Goal: Task Accomplishment & Management: Manage account settings

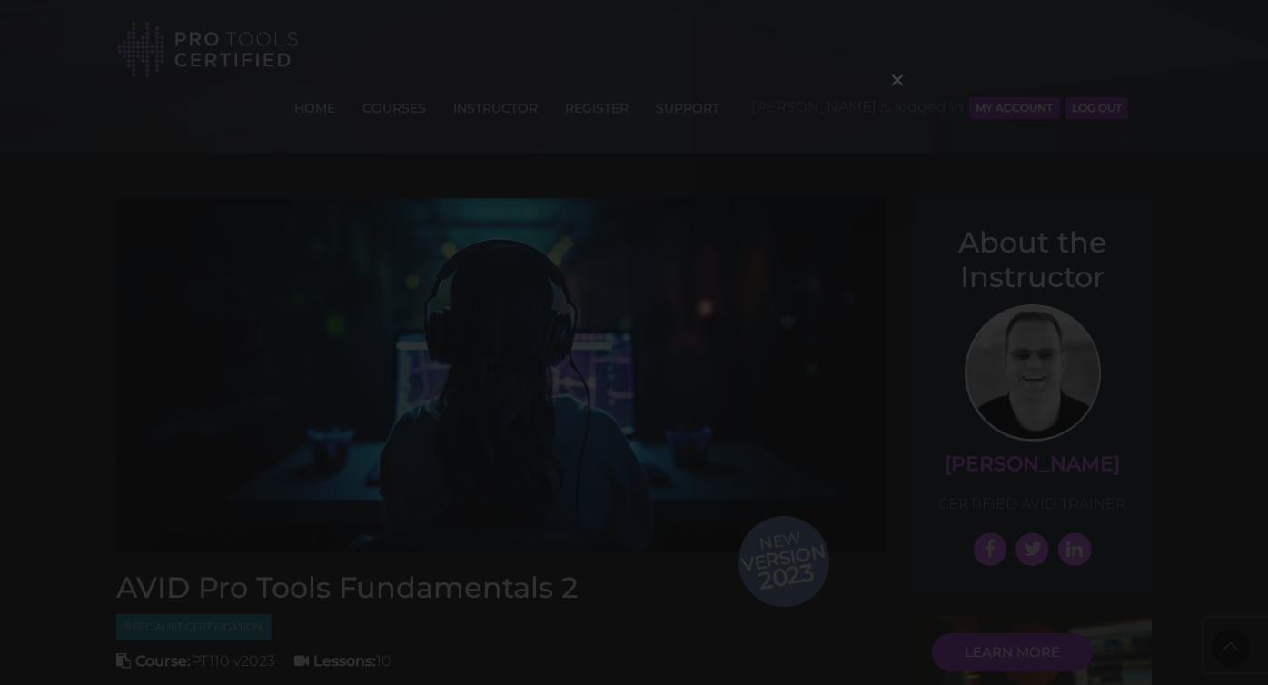
scroll to position [2452, 0]
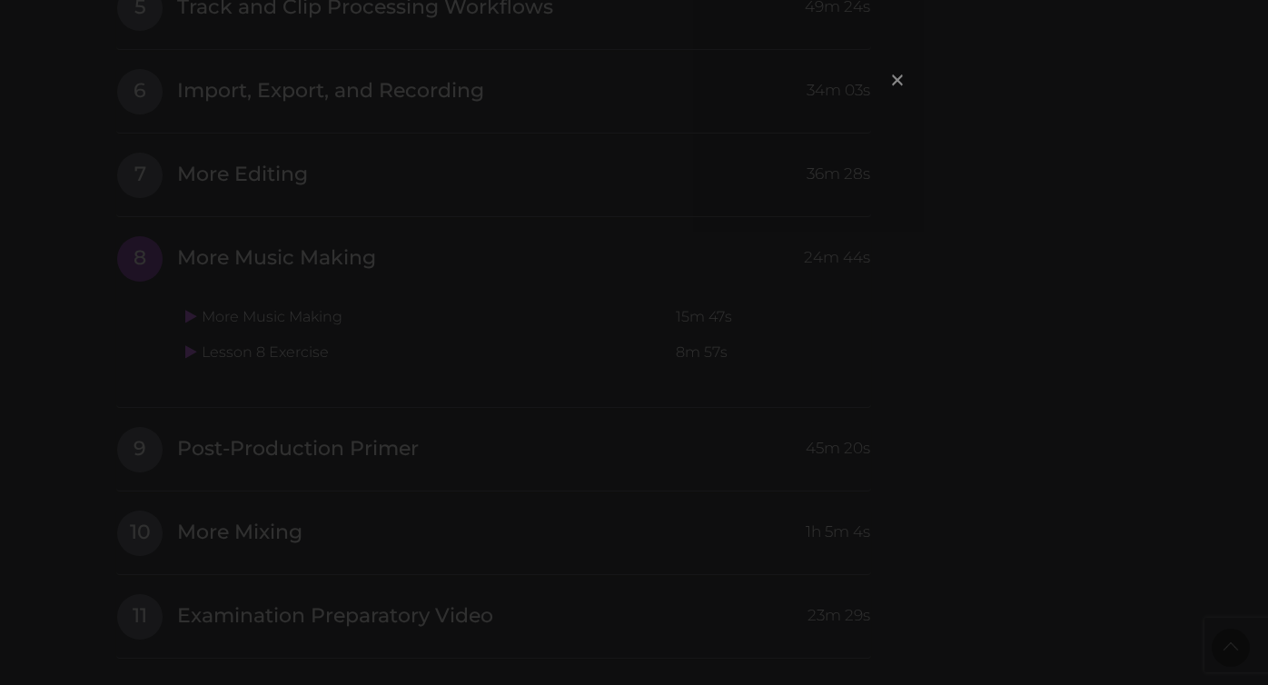
click at [895, 67] on span "×" at bounding box center [897, 79] width 18 height 39
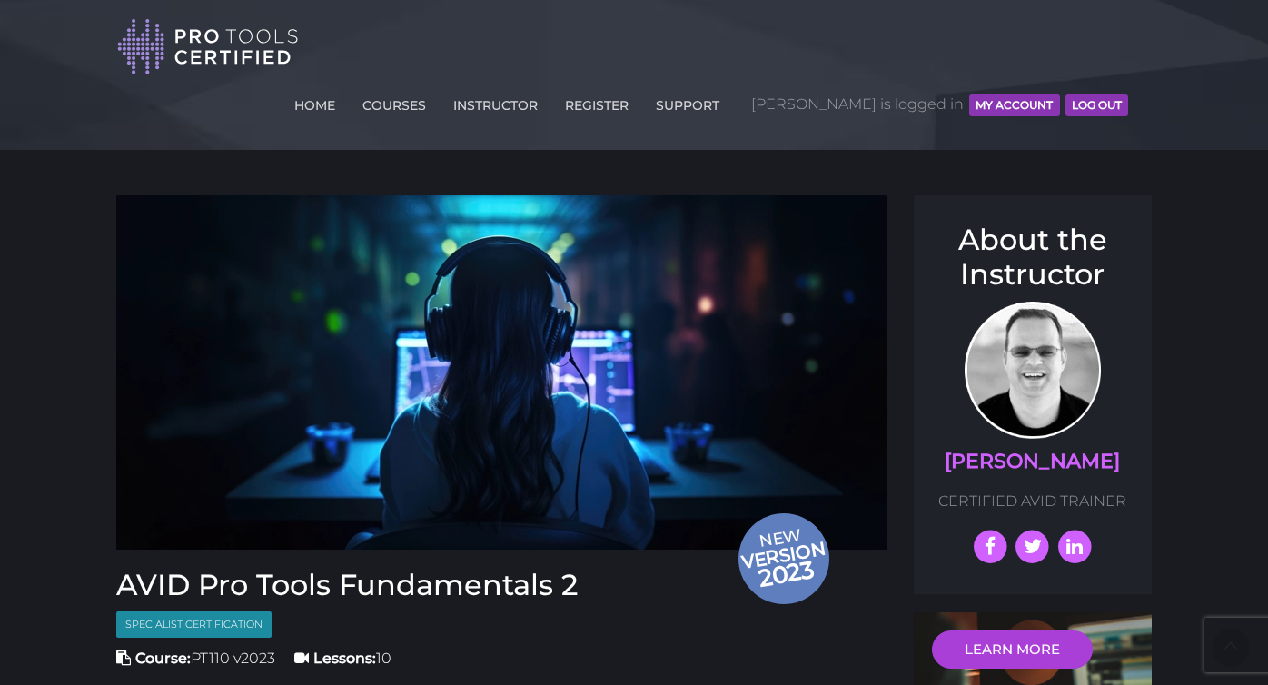
scroll to position [0, 0]
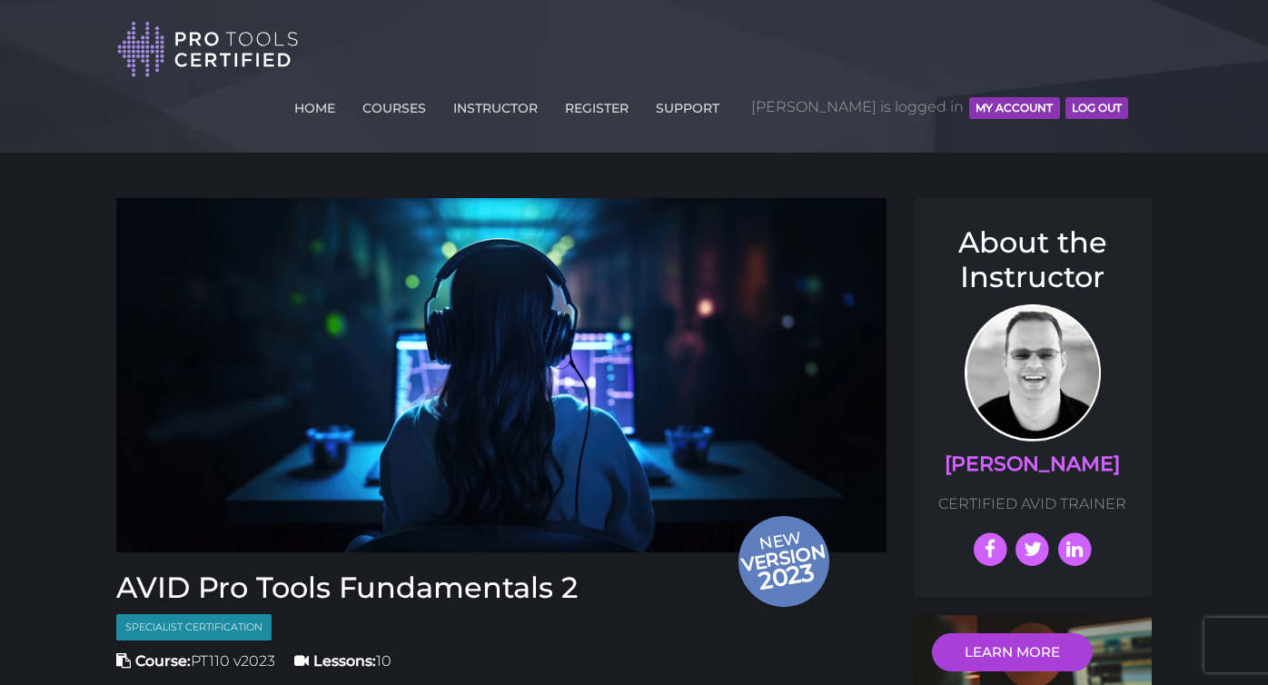
click at [1112, 97] on button "Log Out" at bounding box center [1096, 108] width 63 height 22
click at [1089, 97] on button "Log Out" at bounding box center [1096, 108] width 63 height 22
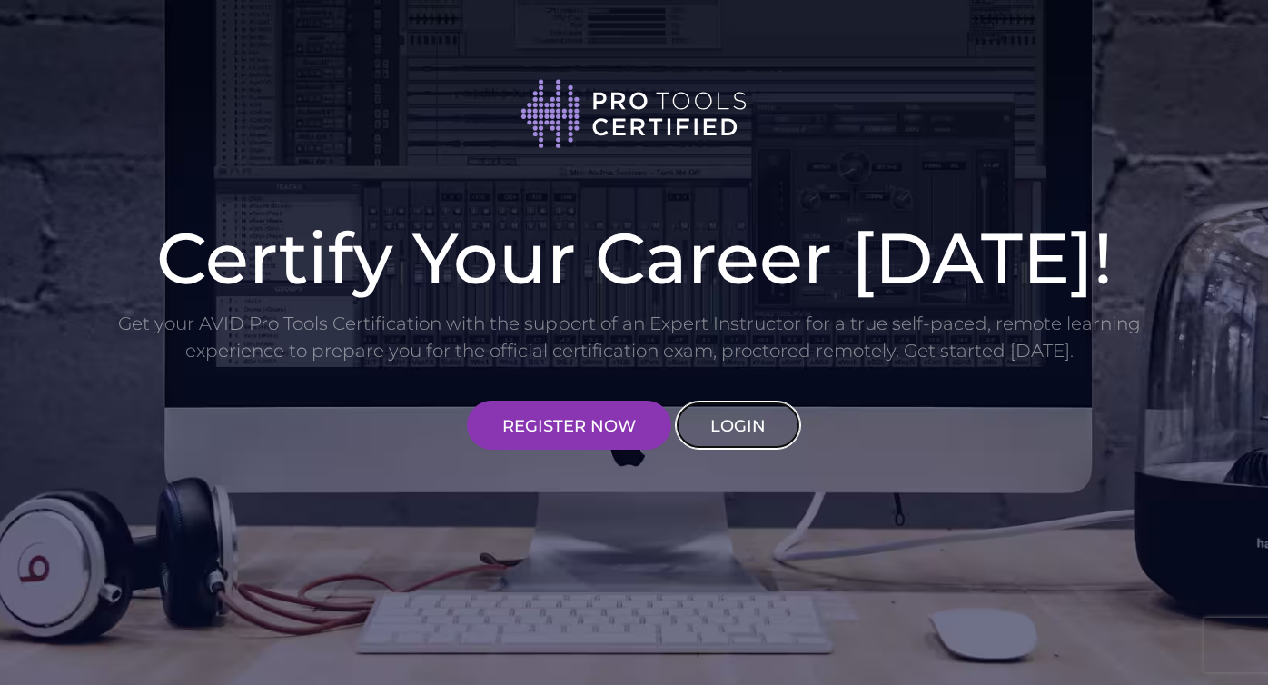
click at [723, 438] on link "LOGIN" at bounding box center [738, 425] width 126 height 49
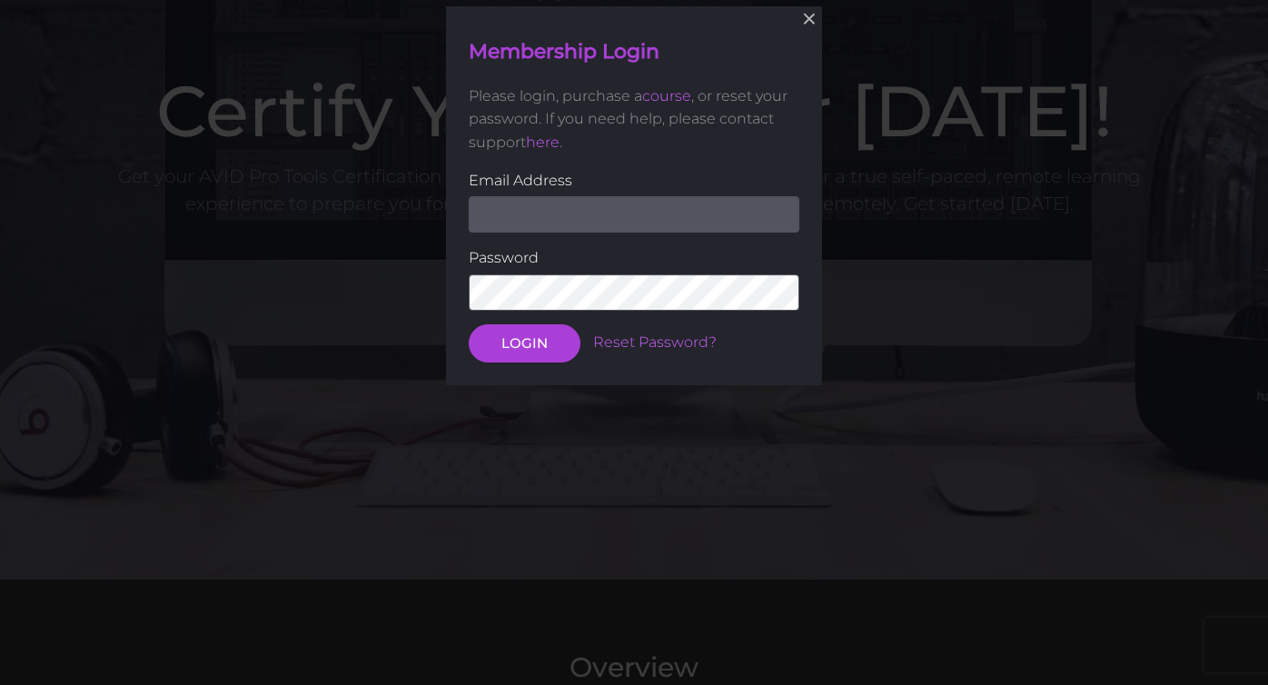
scroll to position [148, 0]
click at [660, 202] on input "email" at bounding box center [634, 213] width 331 height 36
type input "[EMAIL_ADDRESS][DOMAIN_NAME]"
click at [469, 322] on button "LOGIN" at bounding box center [525, 341] width 112 height 38
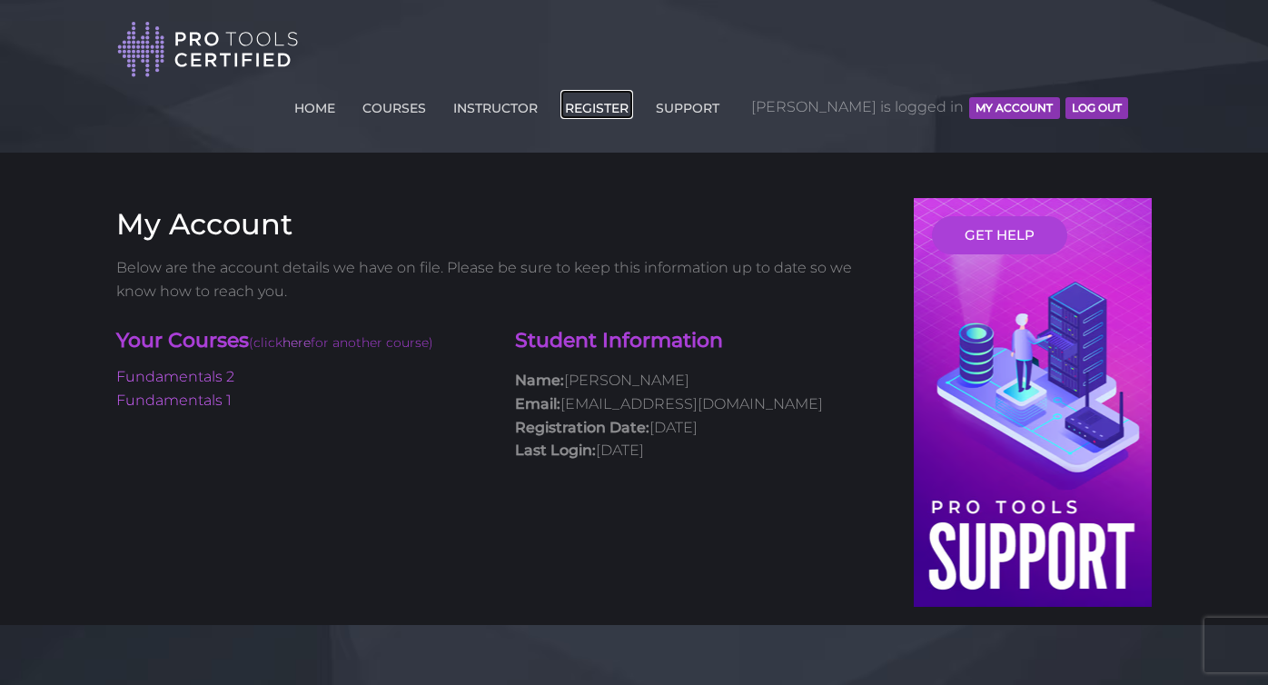
click at [633, 90] on link "REGISTER" at bounding box center [596, 104] width 73 height 29
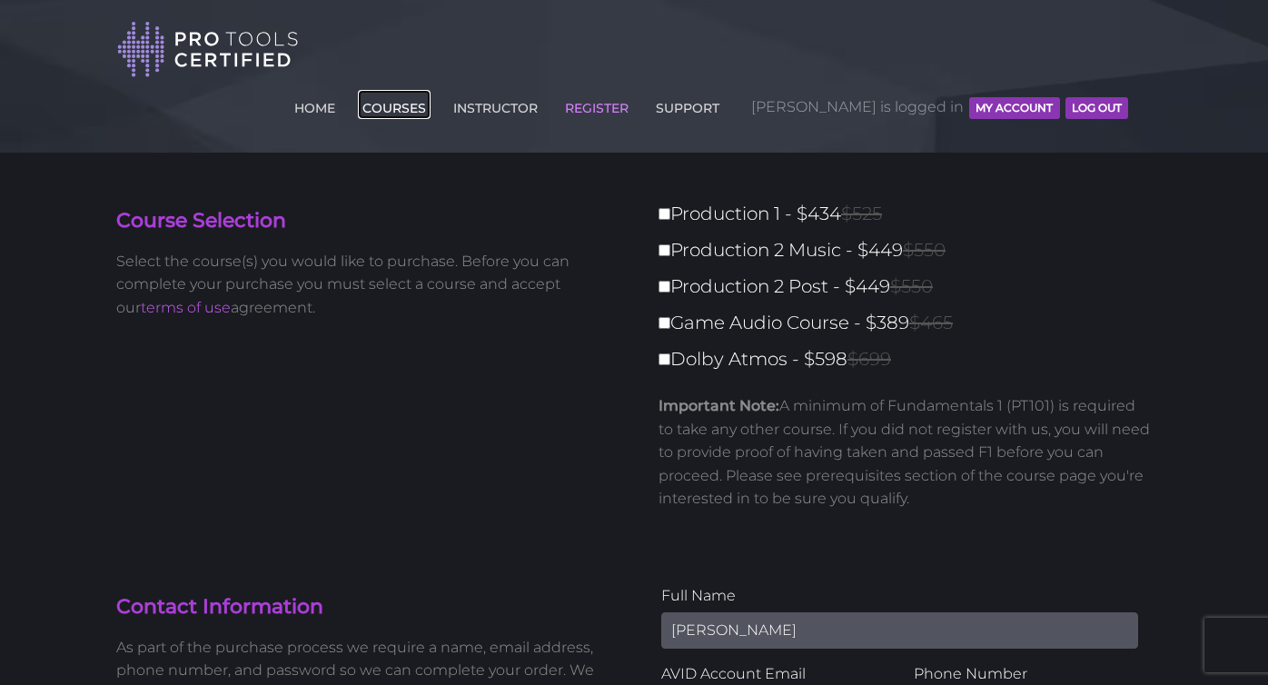
click at [431, 90] on link "COURSES" at bounding box center [394, 104] width 73 height 29
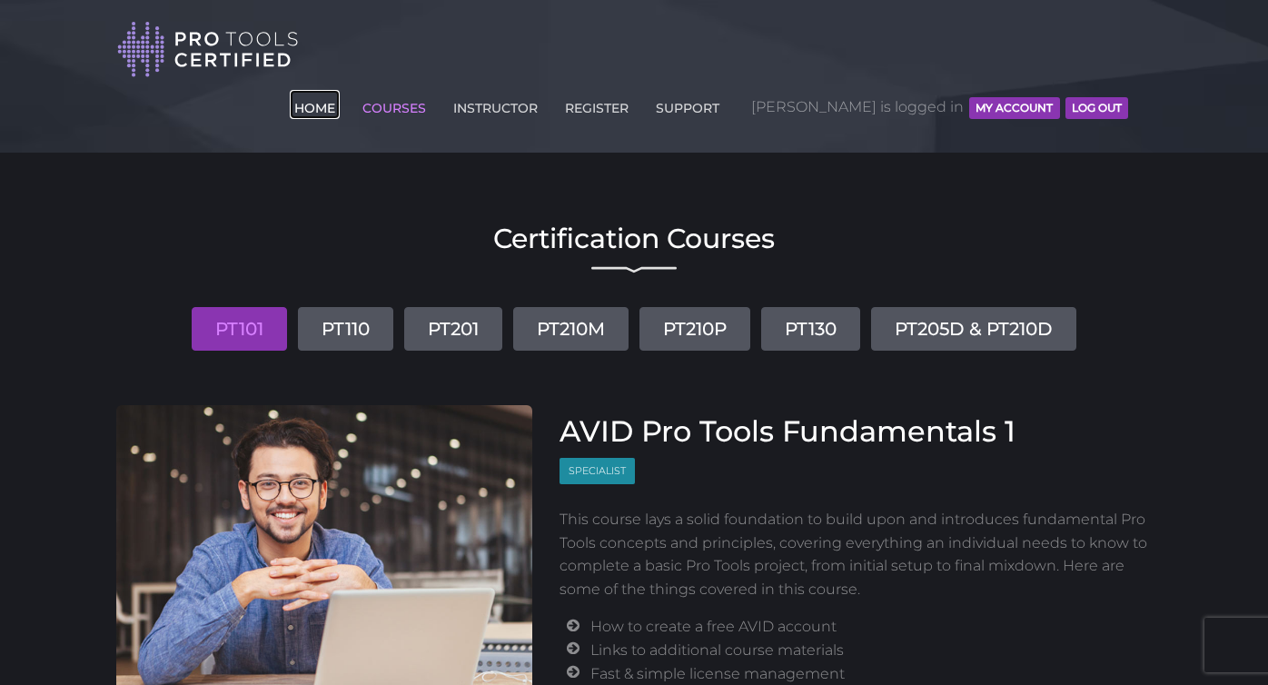
click at [340, 90] on link "HOME" at bounding box center [315, 104] width 50 height 29
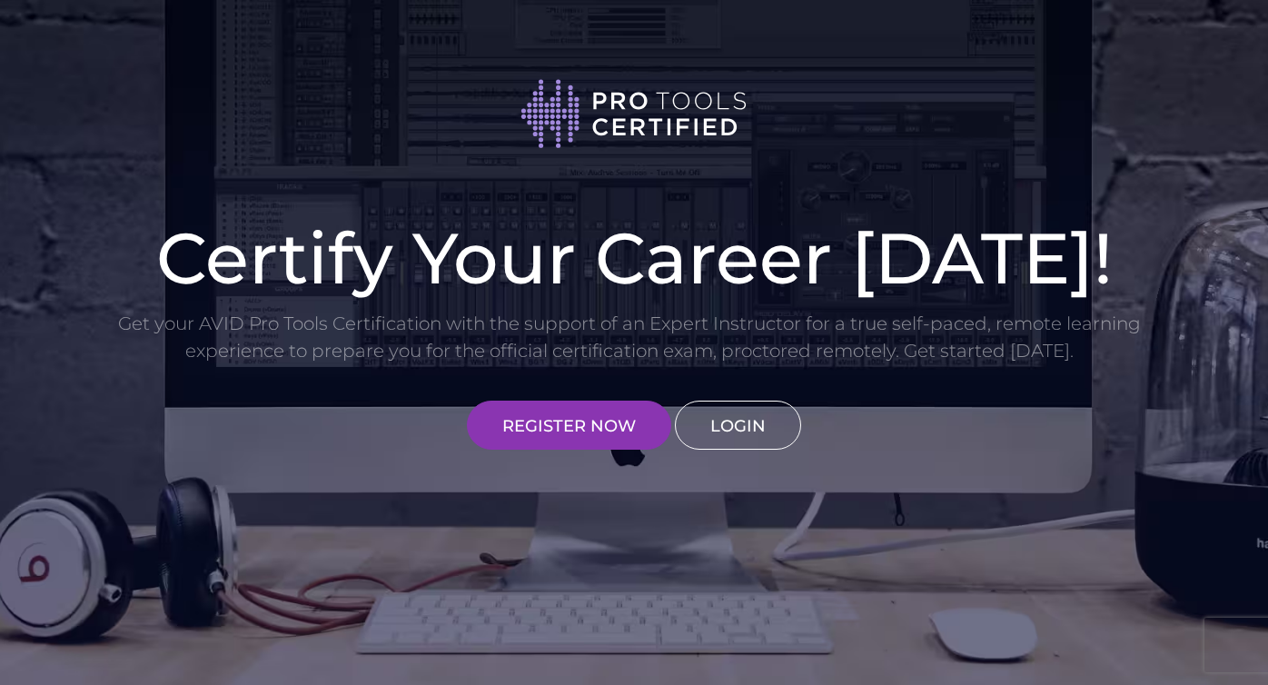
click at [750, 436] on link "LOGIN" at bounding box center [738, 425] width 126 height 49
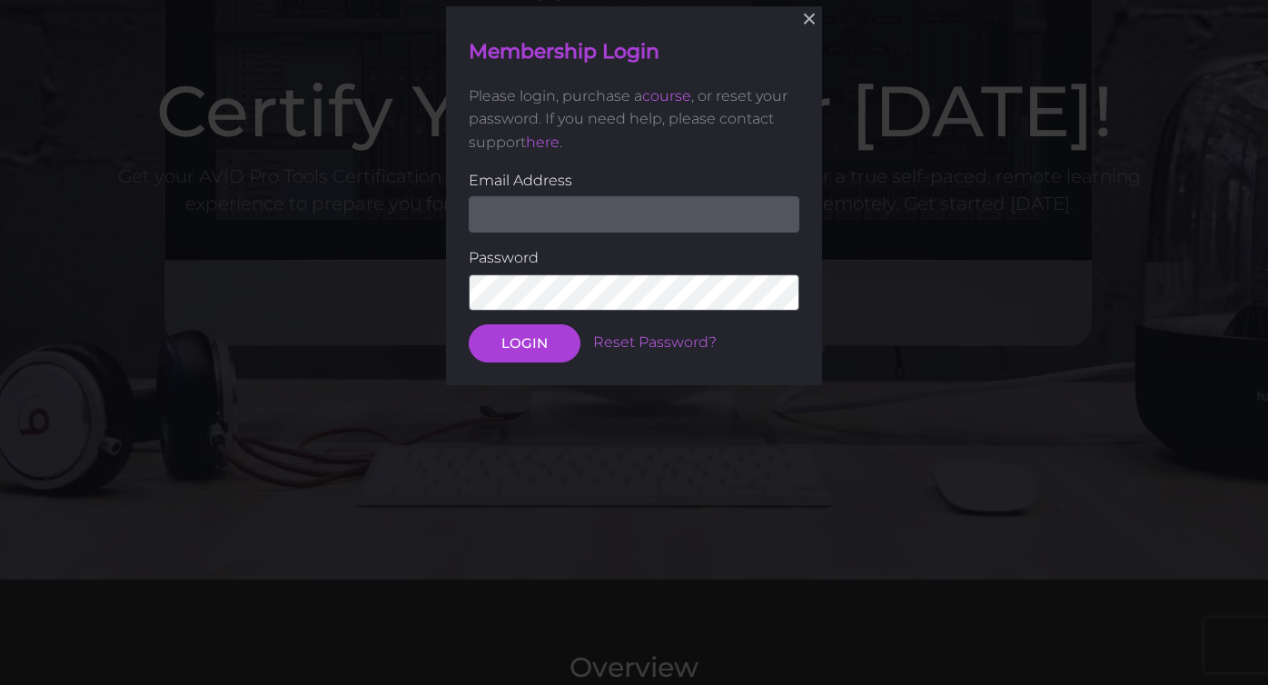
scroll to position [148, 0]
click at [612, 221] on input "email" at bounding box center [634, 213] width 331 height 36
type input "ethank4618@gmail.com"
click at [469, 322] on button "LOGIN" at bounding box center [525, 341] width 112 height 38
